Goal: Check status: Check status

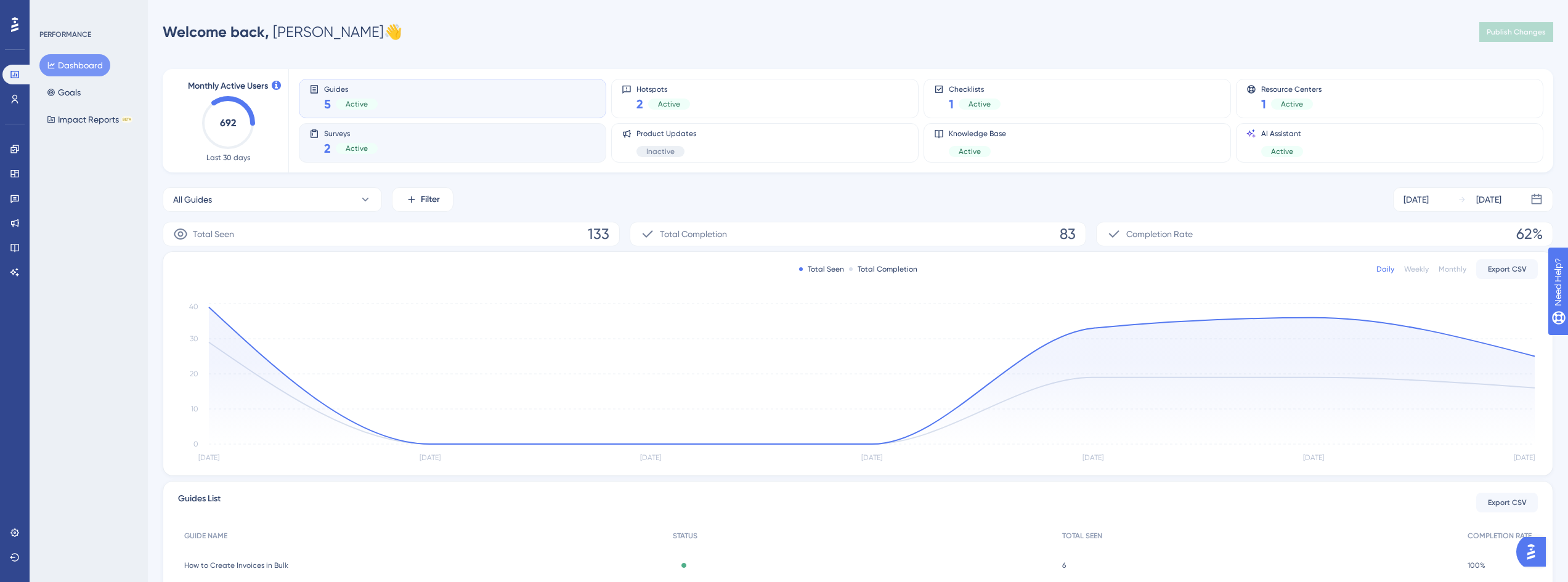
click at [403, 136] on div "Surveys 2 Active" at bounding box center [452, 142] width 286 height 28
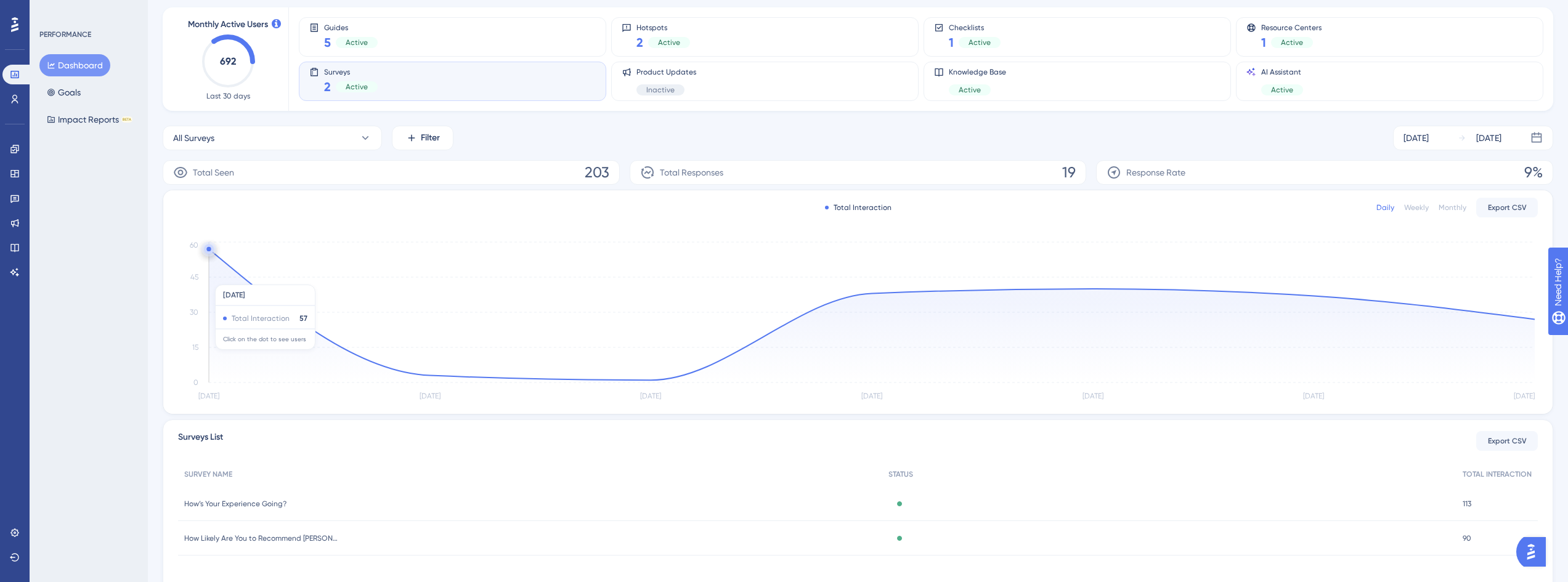
scroll to position [115, 0]
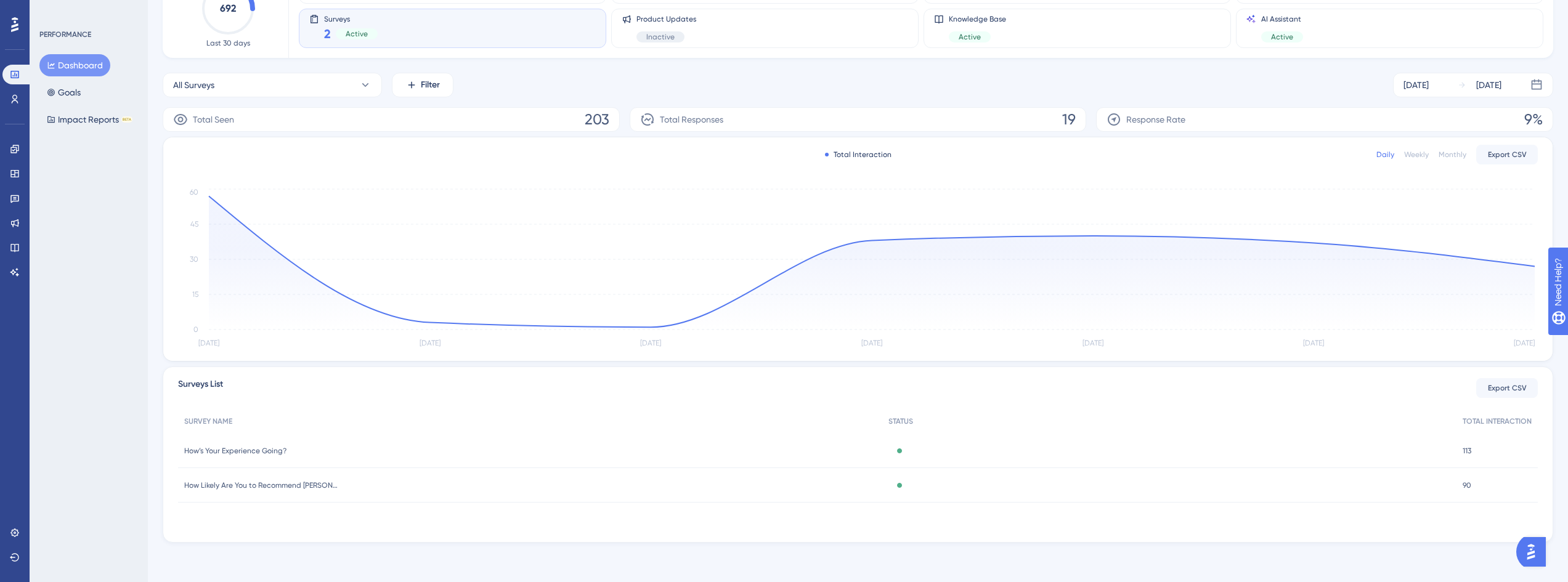
click at [280, 486] on span "How Likely Are You to Recommend [PERSON_NAME]?" at bounding box center [261, 485] width 154 height 10
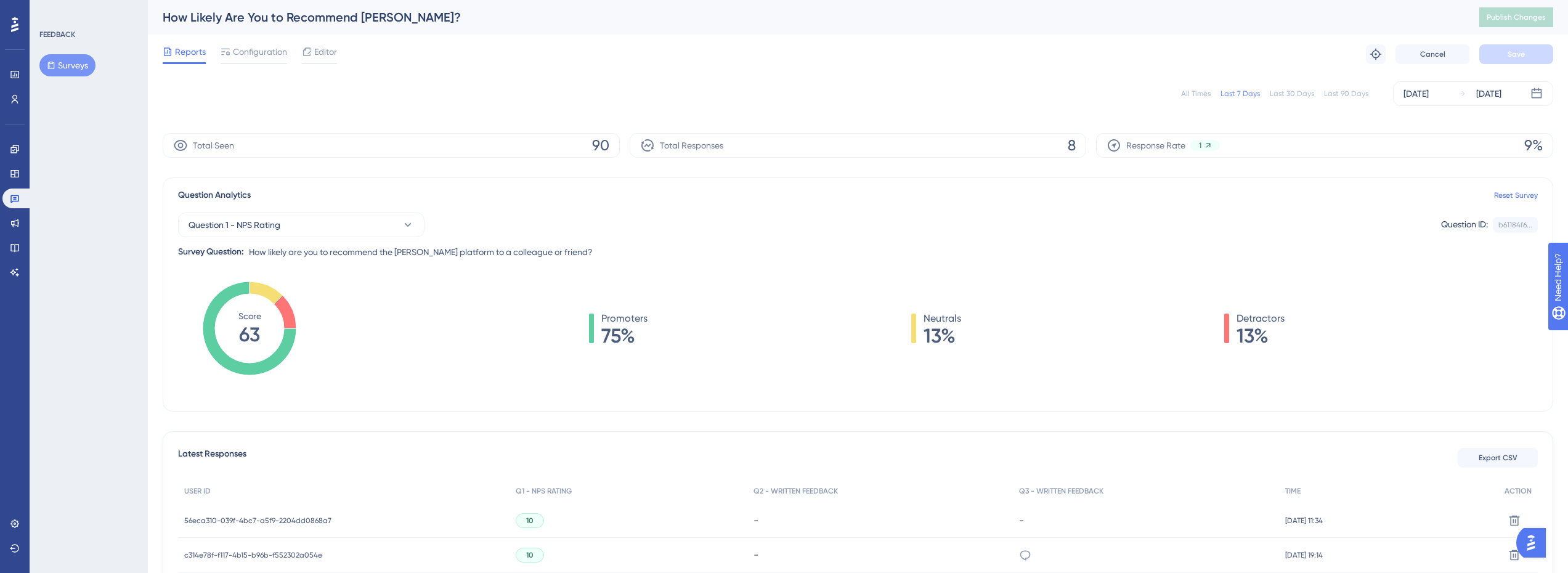
click at [1349, 91] on div "Last 90 Days" at bounding box center [1346, 93] width 44 height 10
click at [20, 201] on link at bounding box center [17, 199] width 30 height 20
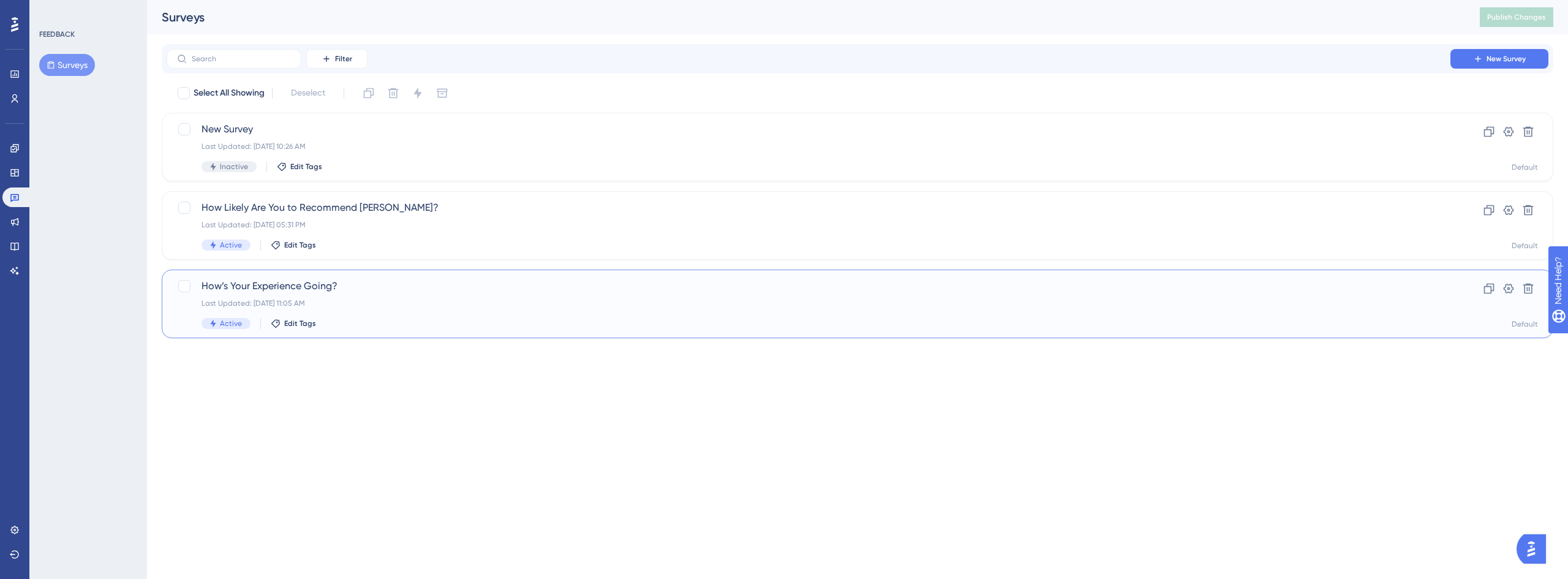
click at [290, 287] on span "How’s Your Experience Going?" at bounding box center [808, 286] width 1214 height 14
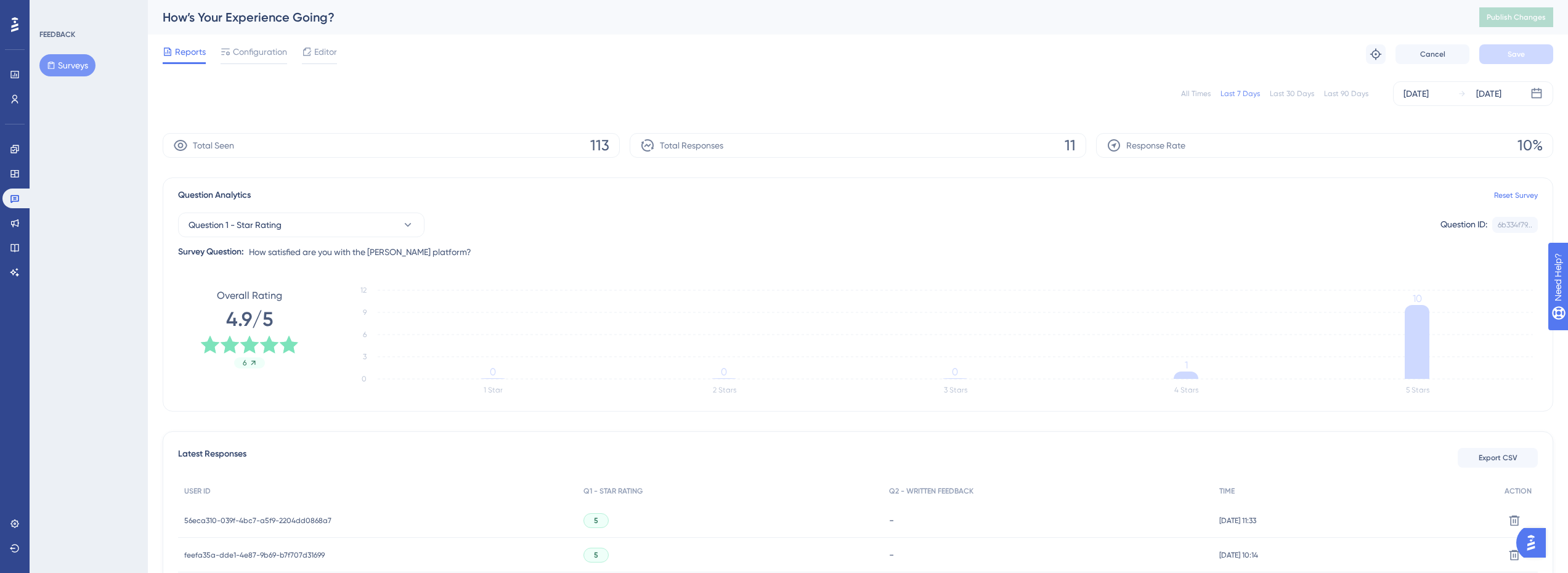
click at [1349, 91] on div "Last 90 Days" at bounding box center [1346, 93] width 44 height 10
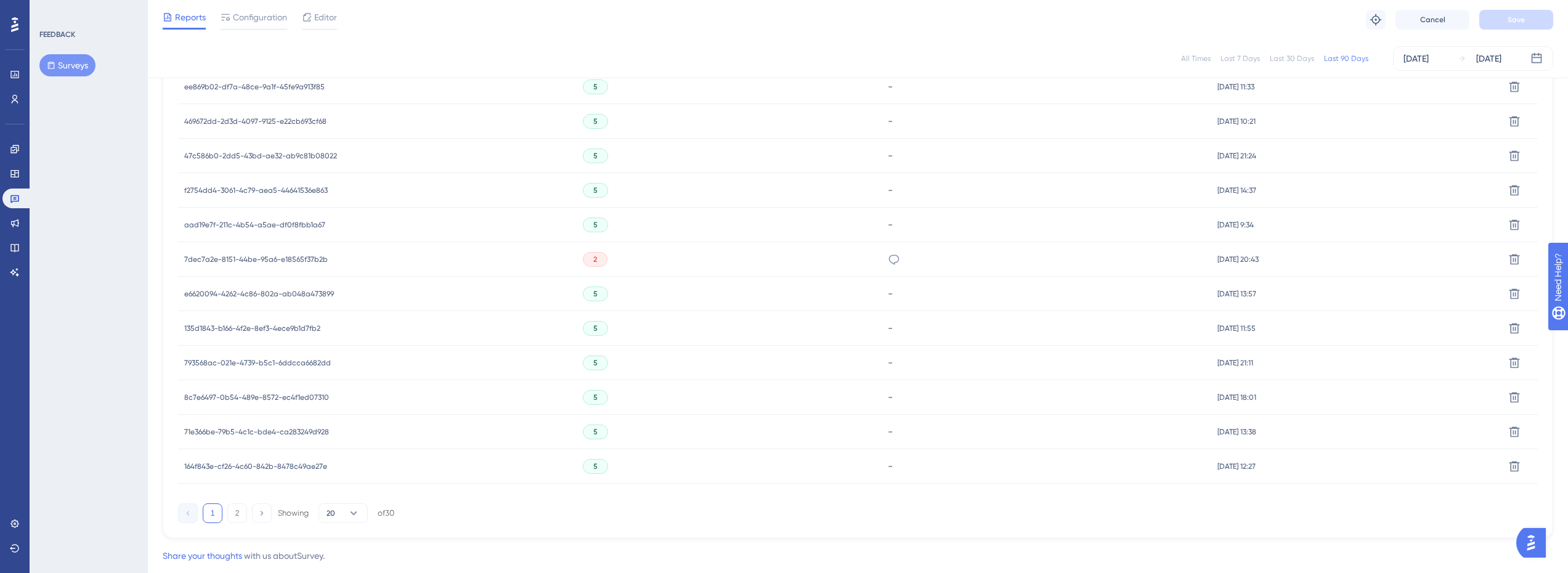
scroll to position [735, 0]
click at [235, 486] on button "2" at bounding box center [237, 484] width 20 height 20
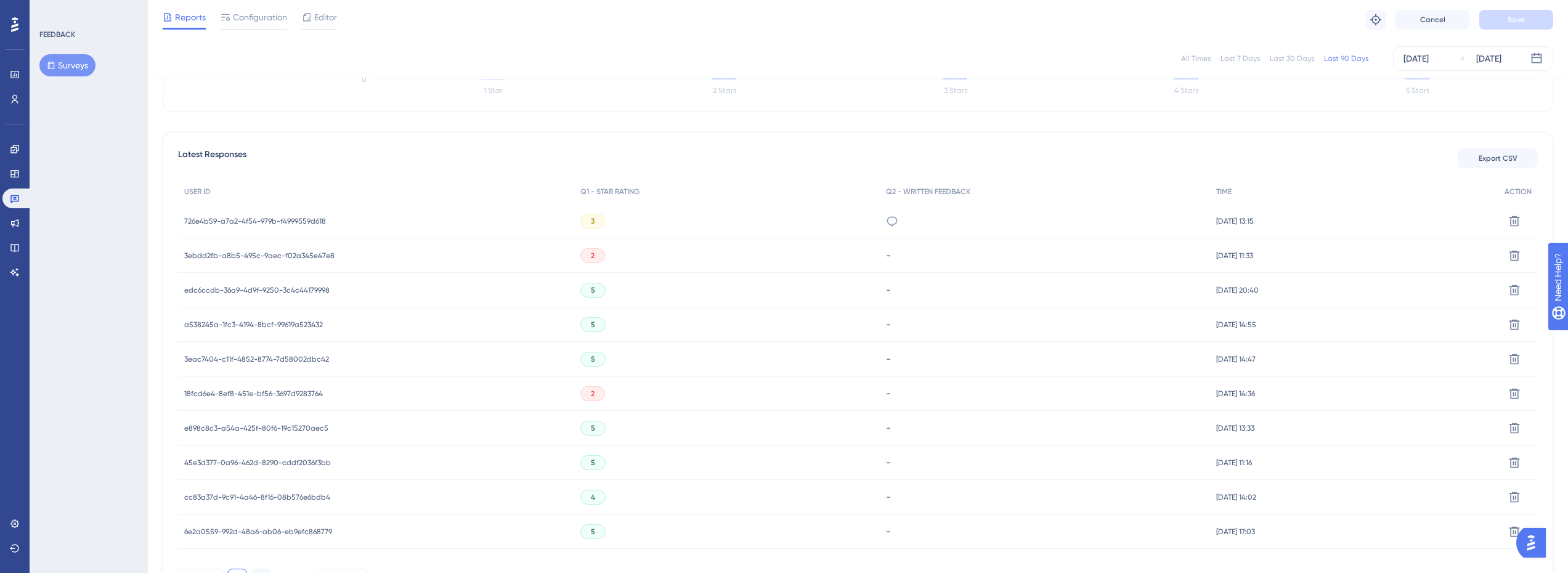
scroll to position [390, 0]
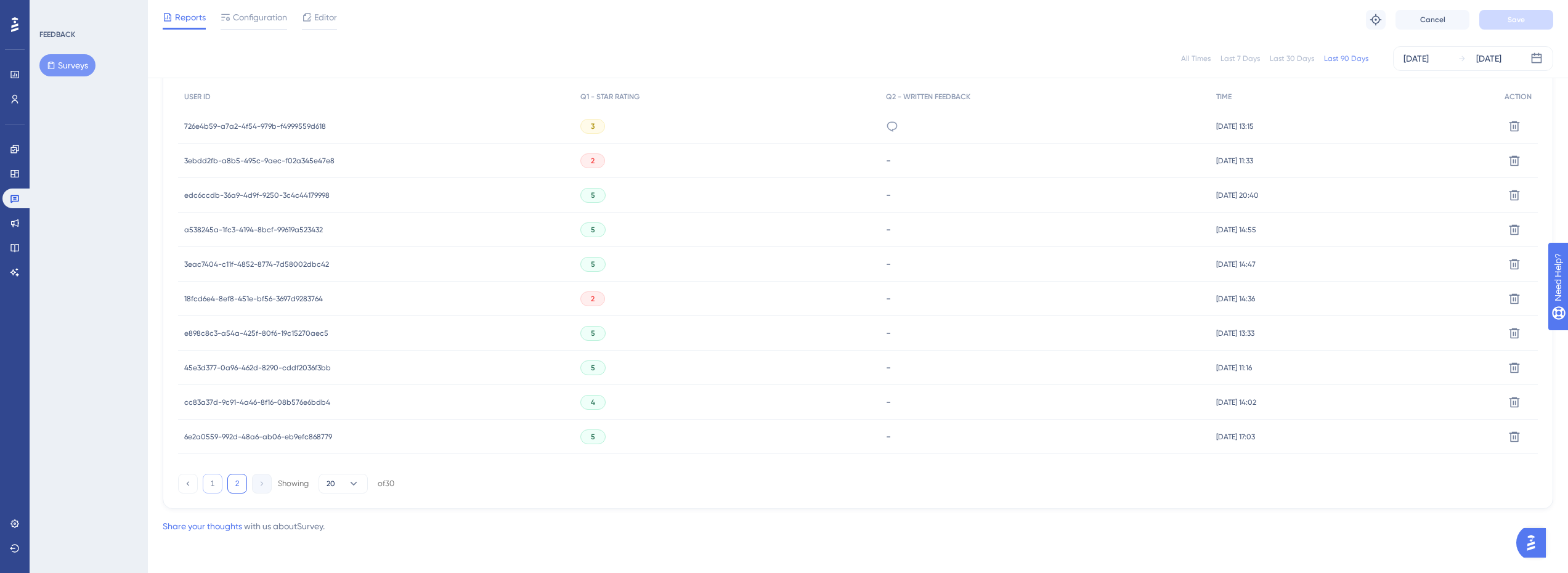
click at [221, 485] on button "1" at bounding box center [213, 484] width 20 height 20
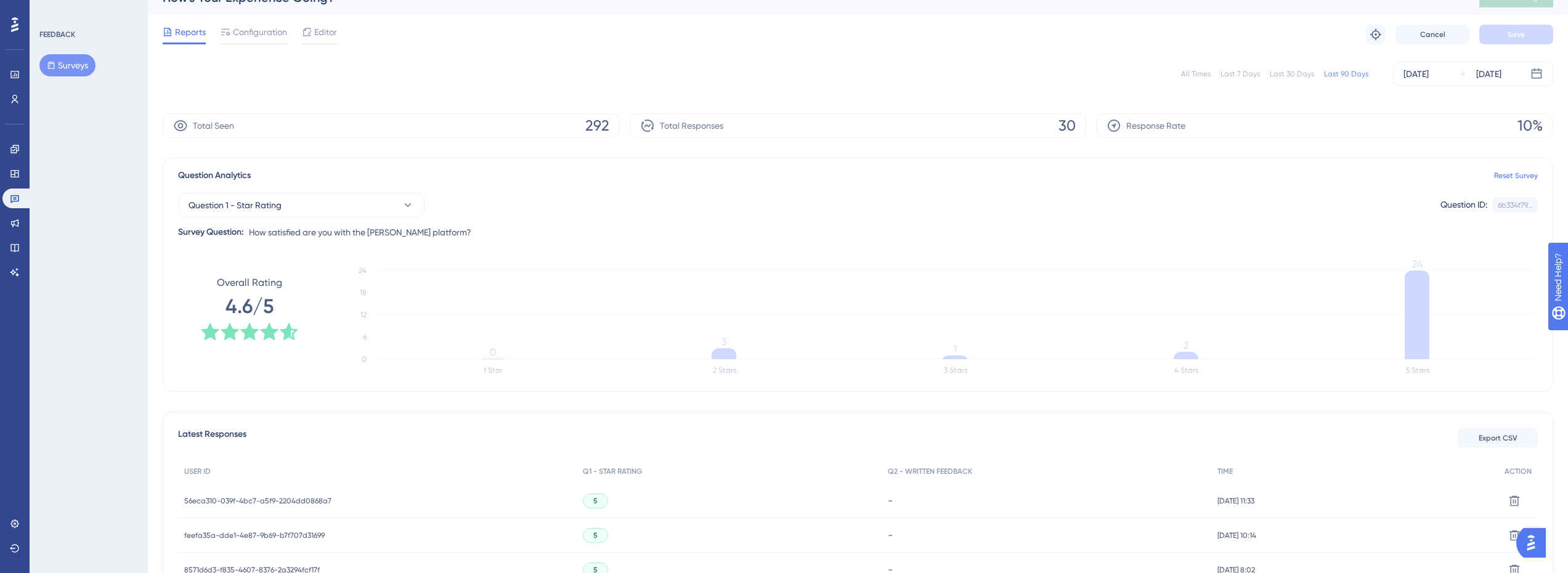
scroll to position [308, 0]
